Goal: Check status: Check status

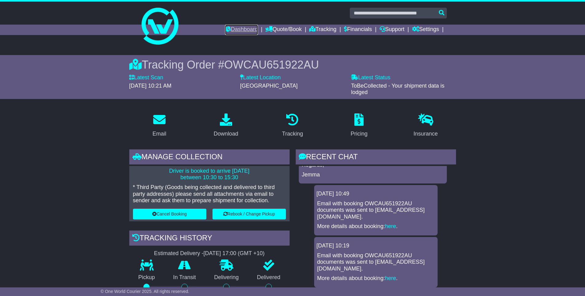
click at [240, 30] on link "Dashboard" at bounding box center [241, 30] width 33 height 10
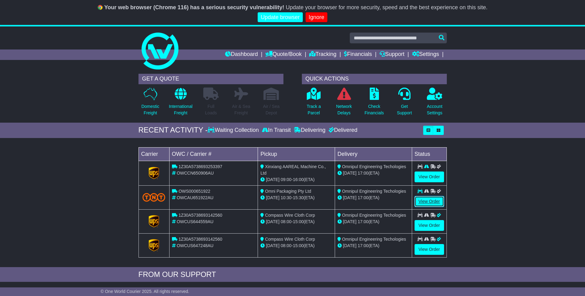
click at [424, 200] on link "View Order" at bounding box center [429, 201] width 29 height 11
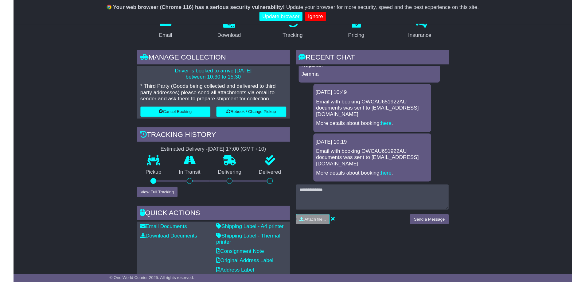
scroll to position [94, 0]
